Goal: Check status: Check status

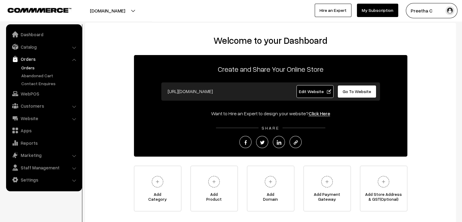
click at [33, 66] on link "Orders" at bounding box center [50, 67] width 60 height 6
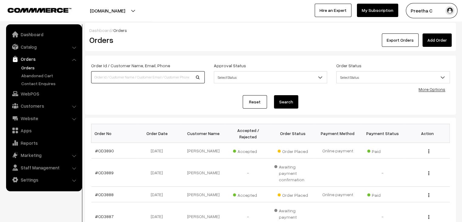
click at [159, 78] on input at bounding box center [148, 77] width 114 height 12
type input "od3849"
click at [274, 95] on button "Search" at bounding box center [286, 101] width 24 height 13
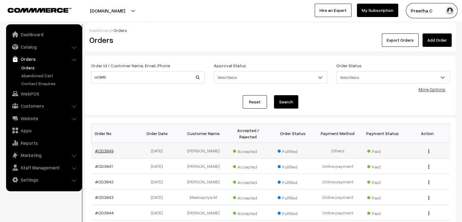
click at [108, 148] on link "#OD3849" at bounding box center [104, 150] width 19 height 5
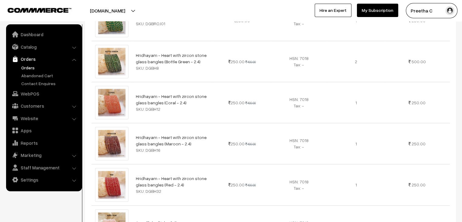
scroll to position [819, 0]
